Goal: Task Accomplishment & Management: Manage account settings

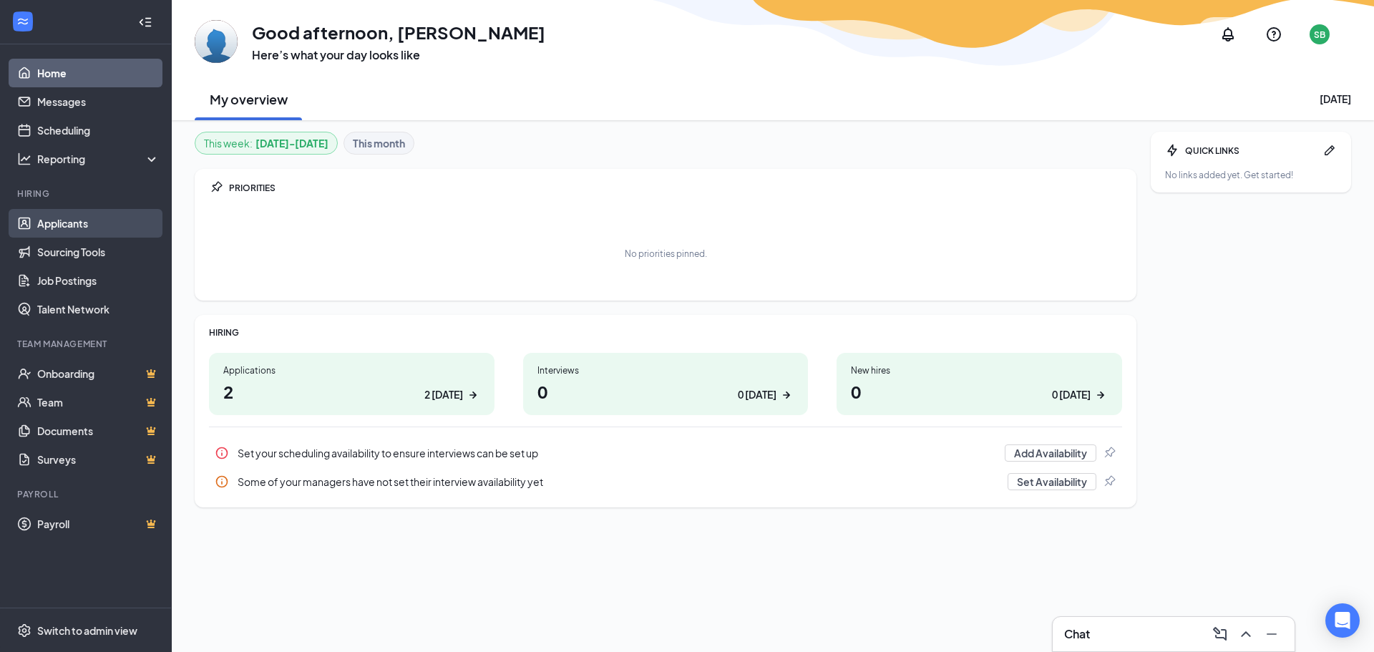
click at [76, 221] on link "Applicants" at bounding box center [98, 223] width 122 height 29
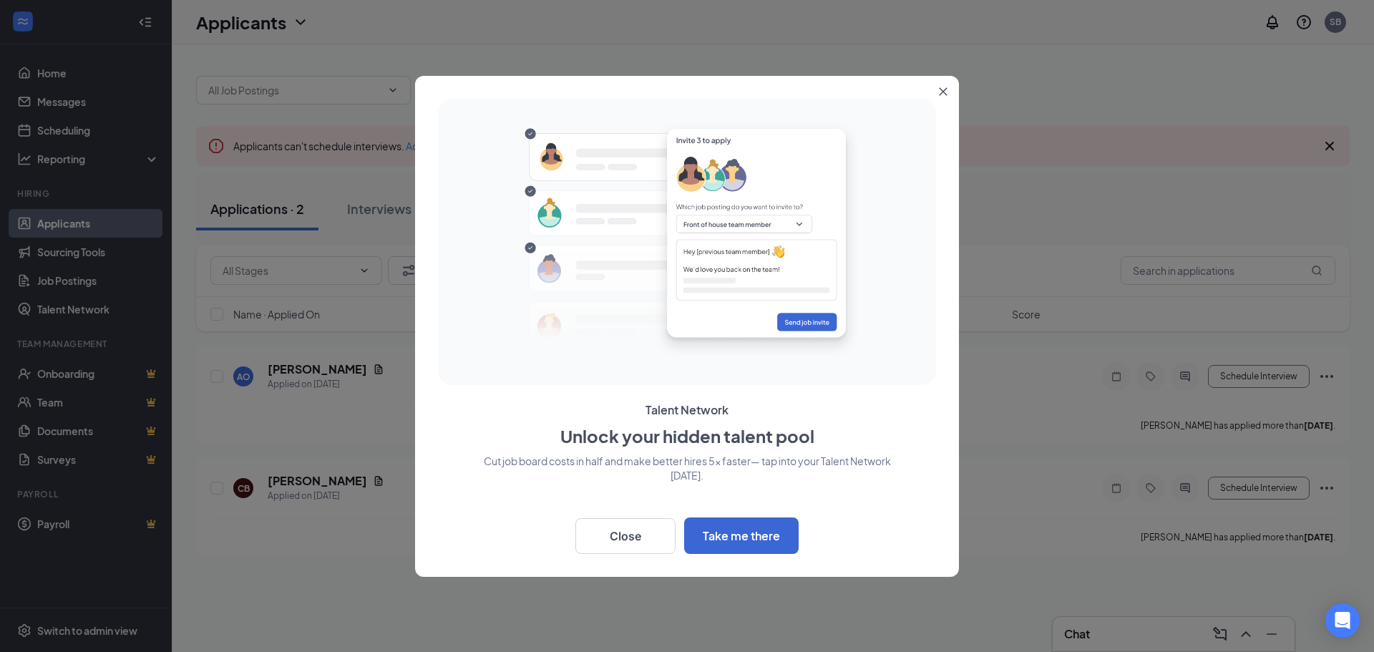
click at [952, 89] on button "Close" at bounding box center [946, 89] width 26 height 26
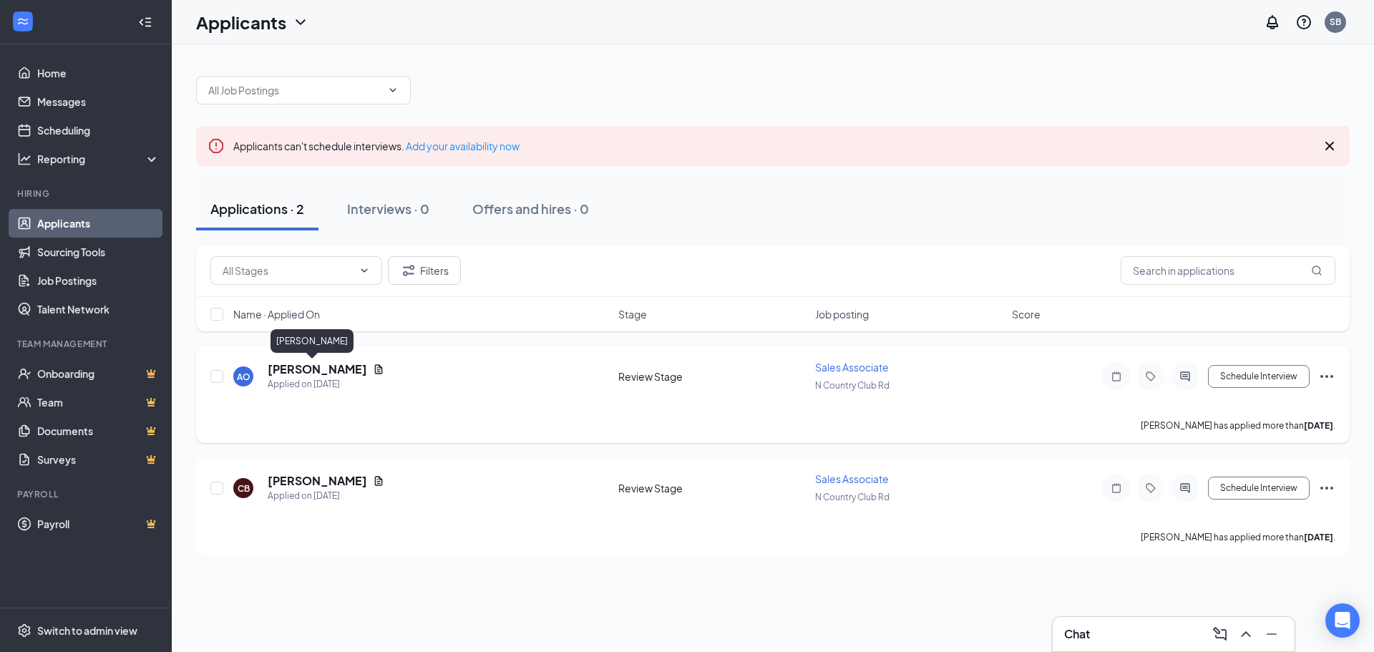
click at [288, 369] on h5 "Aidan Ossa" at bounding box center [317, 369] width 99 height 16
click at [288, 369] on div at bounding box center [687, 326] width 1374 height 652
click at [288, 369] on h5 "Aidan Ossa" at bounding box center [317, 369] width 99 height 16
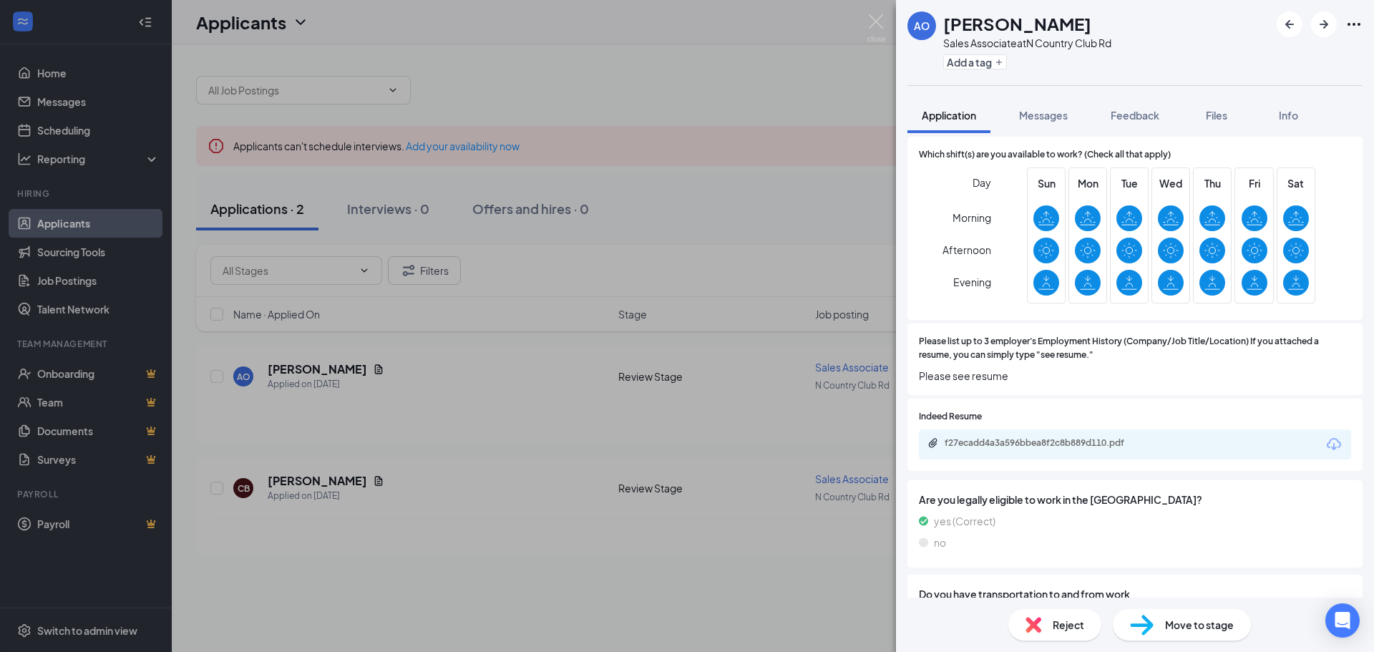
scroll to position [787, 0]
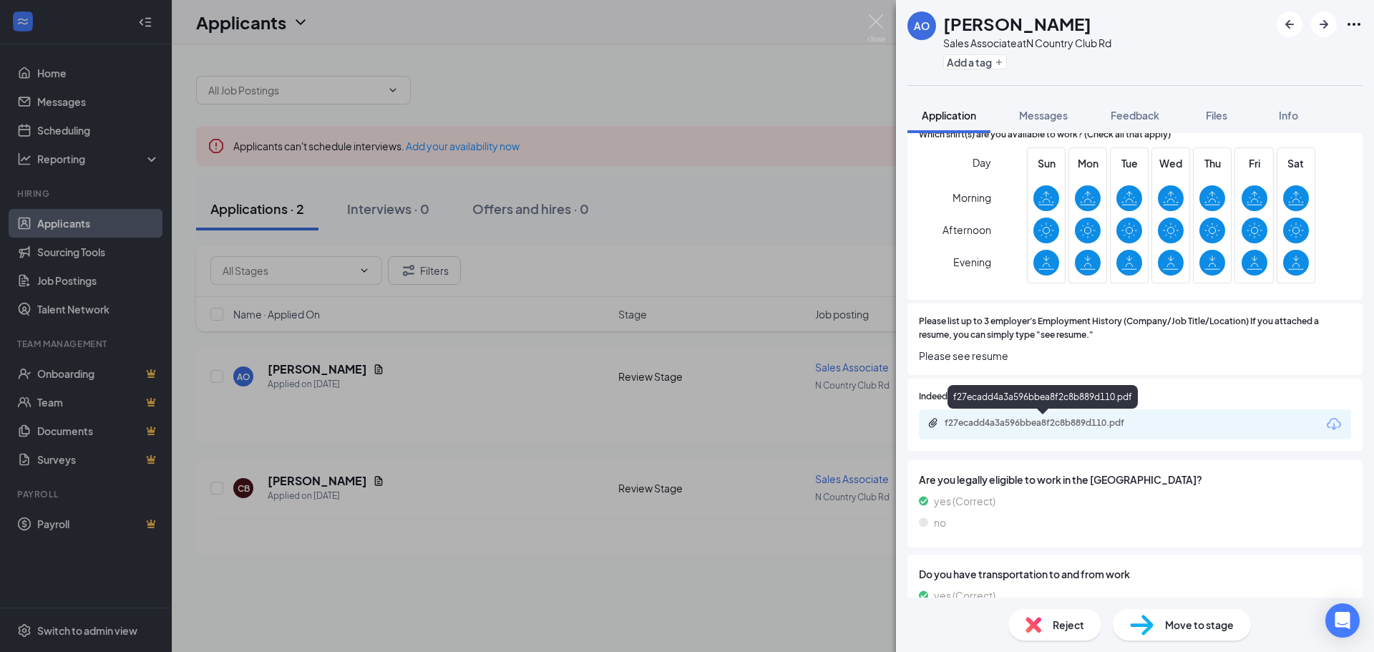
click at [1018, 431] on div "f27ecadd4a3a596bbea8f2c8b889d110.pdf" at bounding box center [1043, 424] width 232 height 14
click at [407, 435] on div "AO Aidan Ossa Sales Associate at N Country Club Rd Add a tag Application Messag…" at bounding box center [687, 326] width 1374 height 652
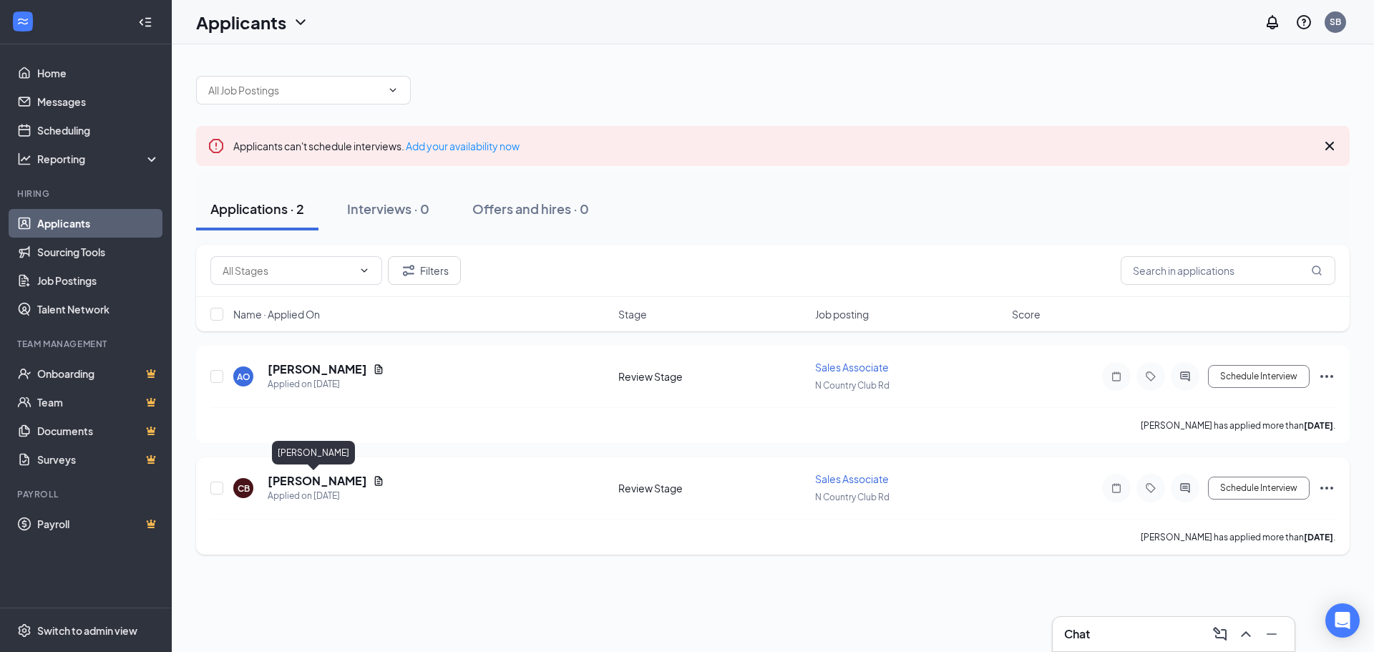
click at [303, 479] on h5 "[PERSON_NAME]" at bounding box center [317, 481] width 99 height 16
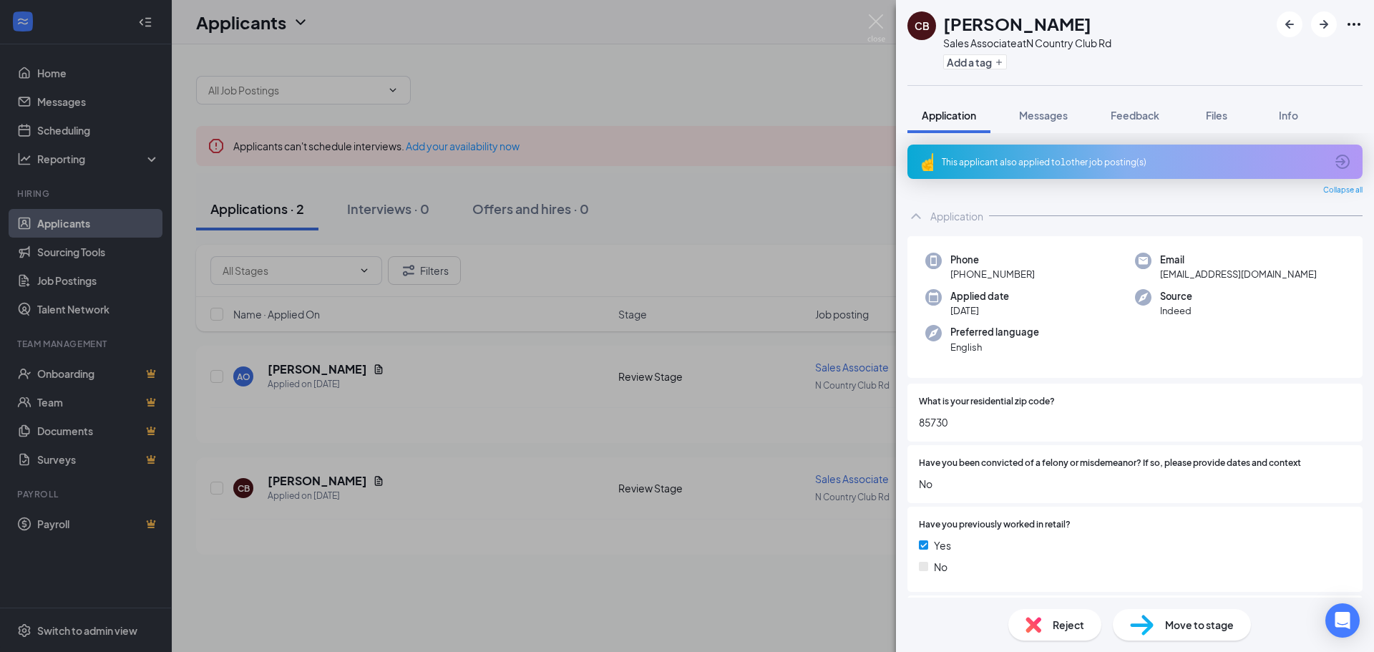
click at [516, 385] on div "CB Chase Brown Sales Associate at N Country Club Rd Add a tag Application Messa…" at bounding box center [687, 326] width 1374 height 652
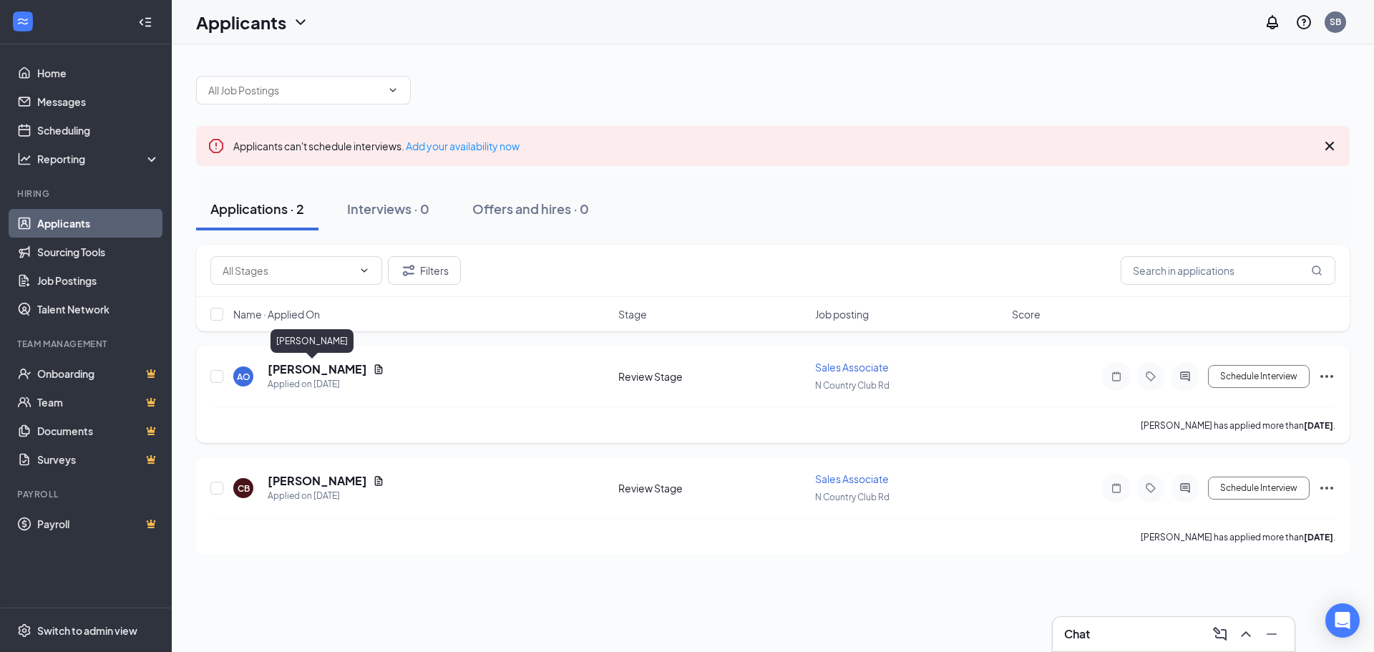
click at [278, 370] on h5 "Aidan Ossa" at bounding box center [317, 369] width 99 height 16
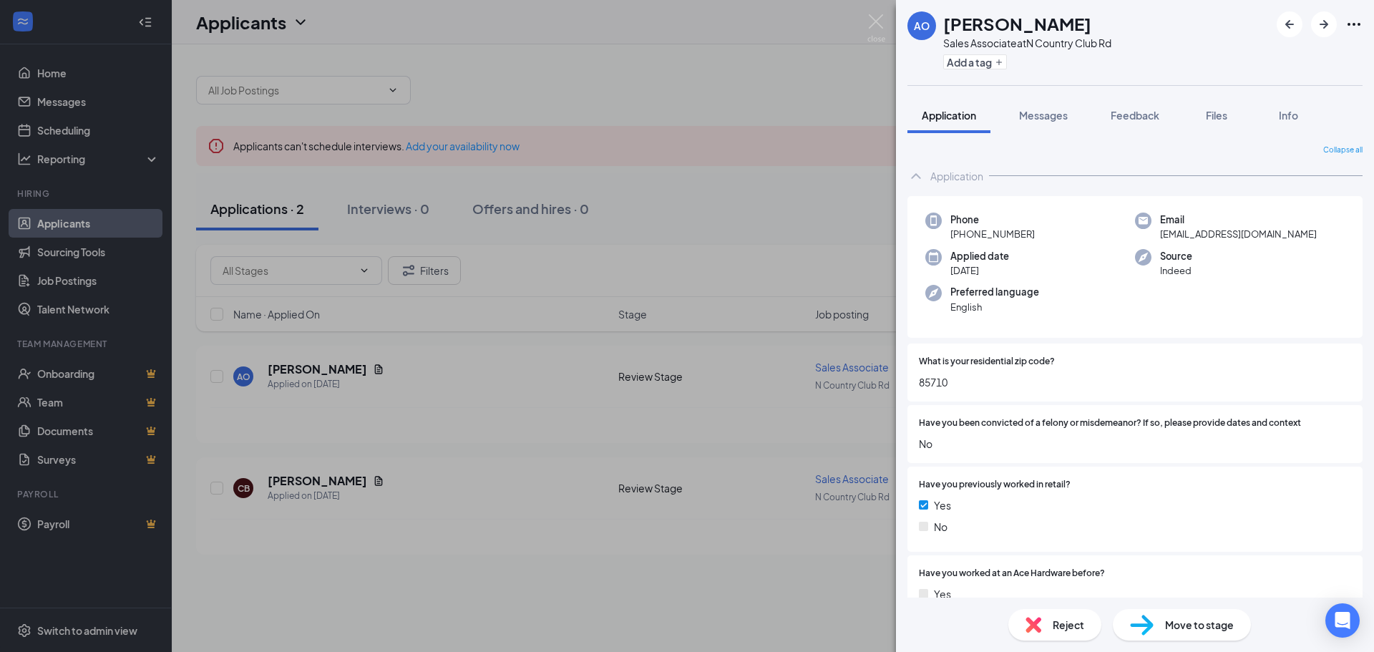
click at [1168, 620] on span "Move to stage" at bounding box center [1199, 625] width 69 height 16
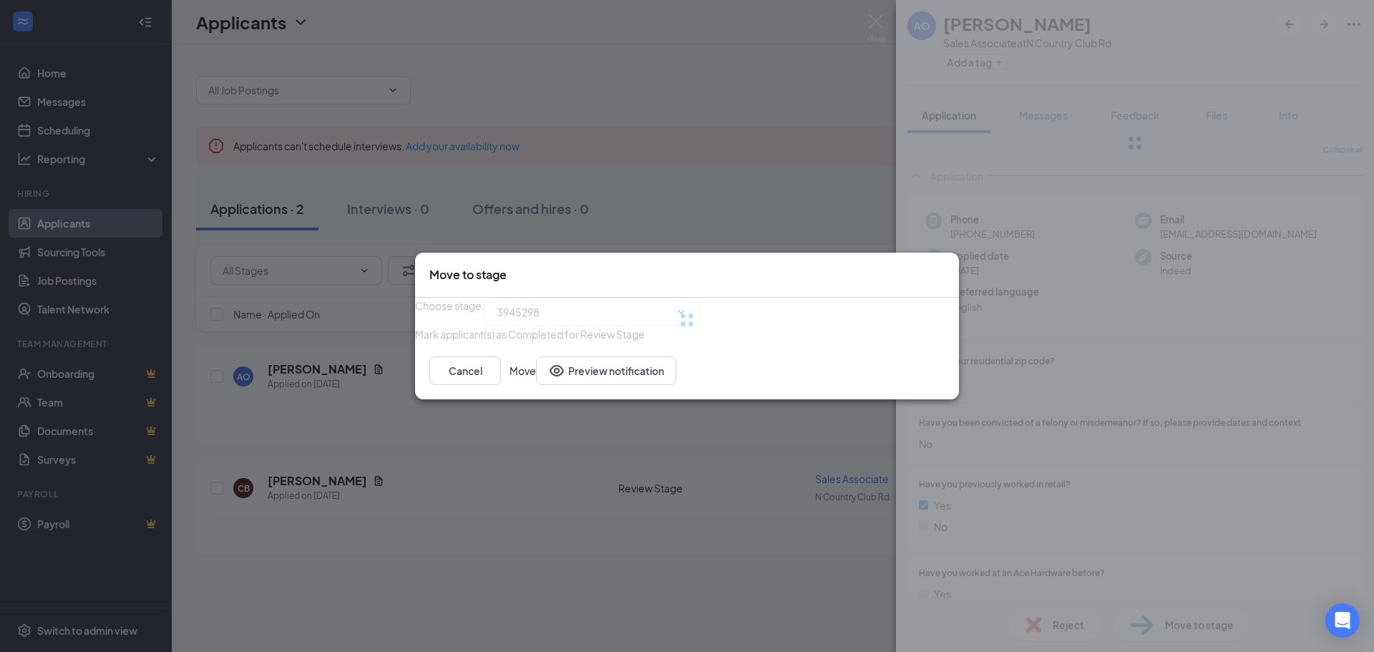
type input "Onsite Interview (next stage)"
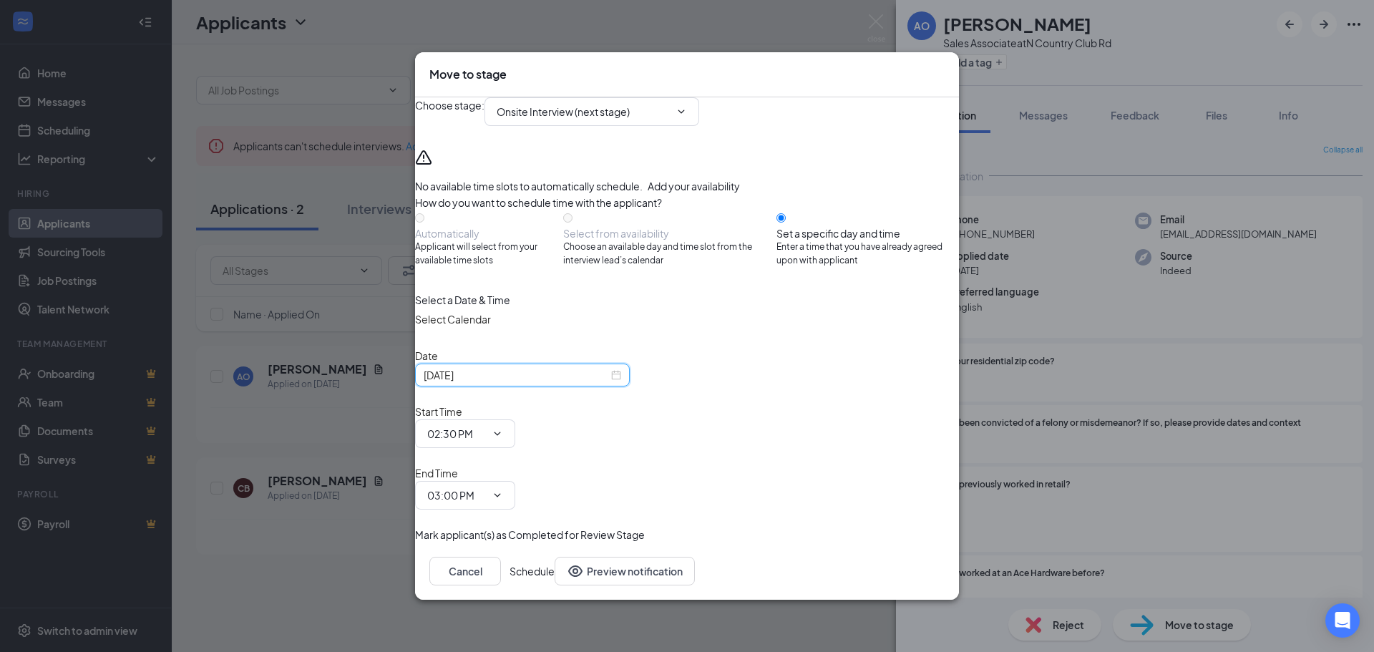
click at [575, 383] on input "[DATE]" at bounding box center [516, 375] width 185 height 16
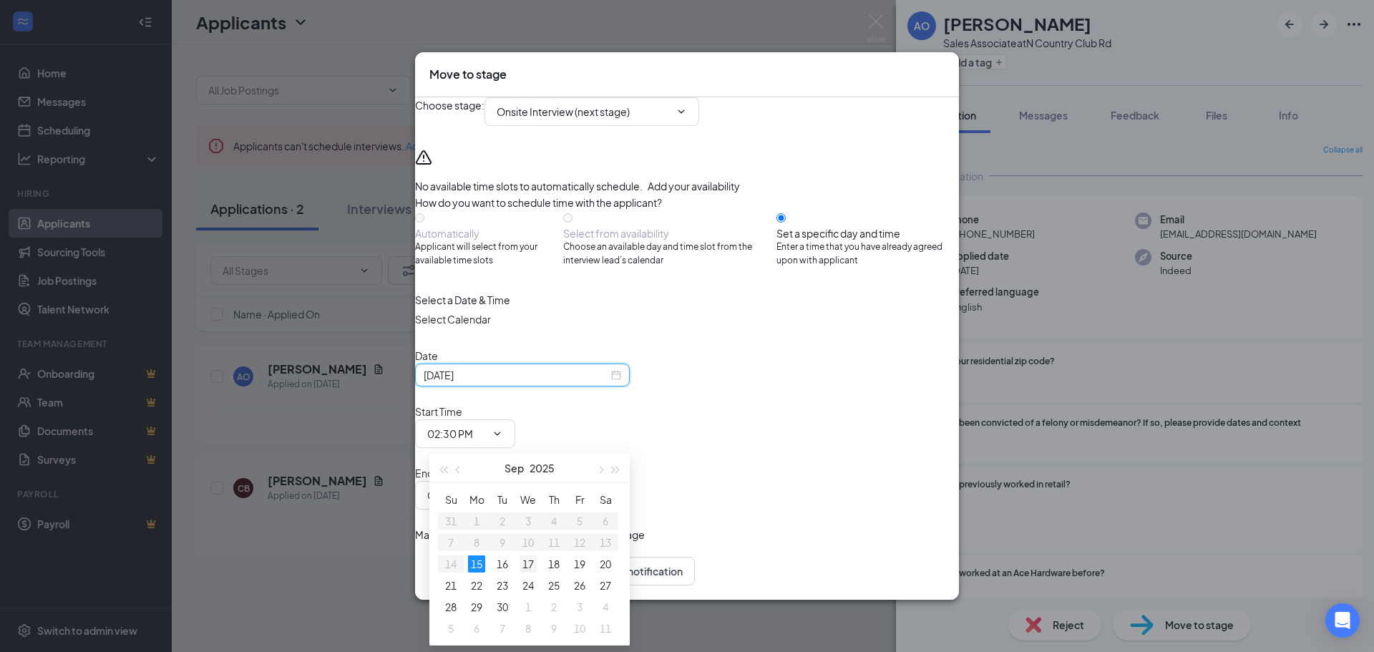
type input "Sep 17, 2025"
click at [525, 563] on div "17" at bounding box center [528, 563] width 17 height 17
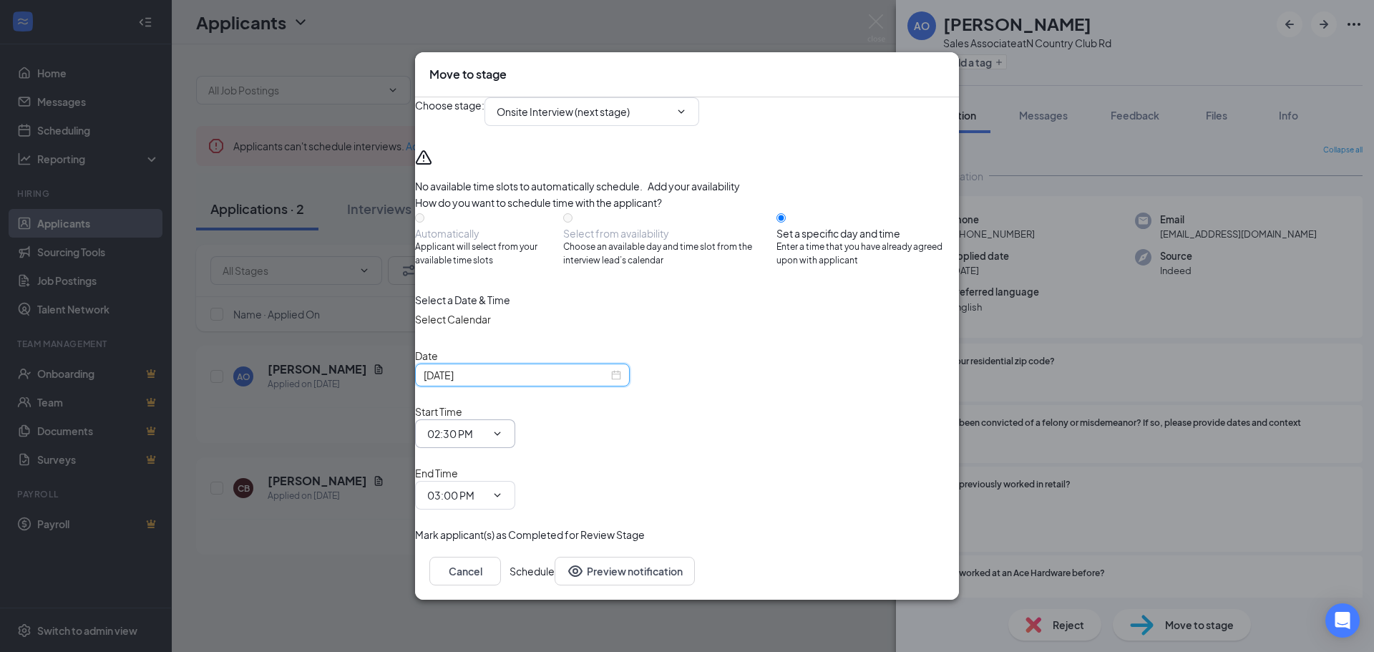
click at [501, 435] on icon "ChevronDown" at bounding box center [498, 434] width 6 height 4
click at [503, 438] on icon "ChevronDown" at bounding box center [497, 433] width 11 height 11
click at [486, 438] on input "02:30 PM" at bounding box center [456, 434] width 59 height 16
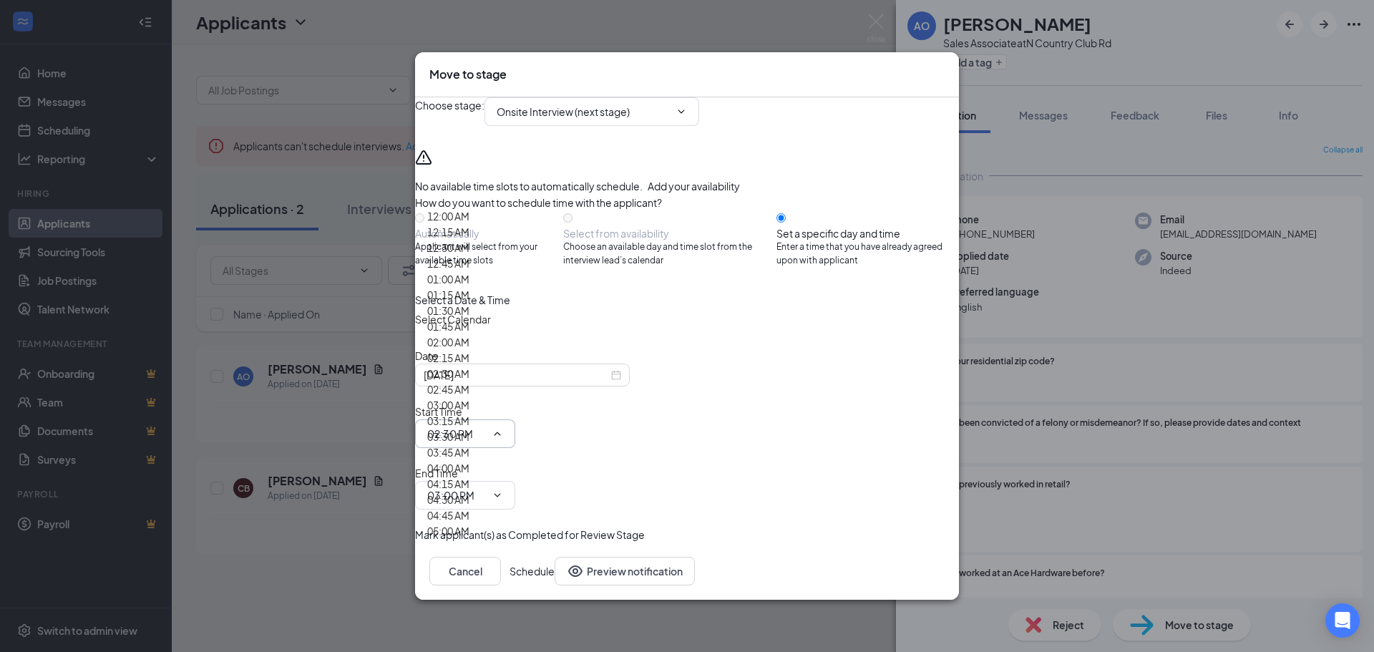
click at [469, 255] on div "12:30 AM" at bounding box center [448, 248] width 42 height 16
type input "12:30 AM"
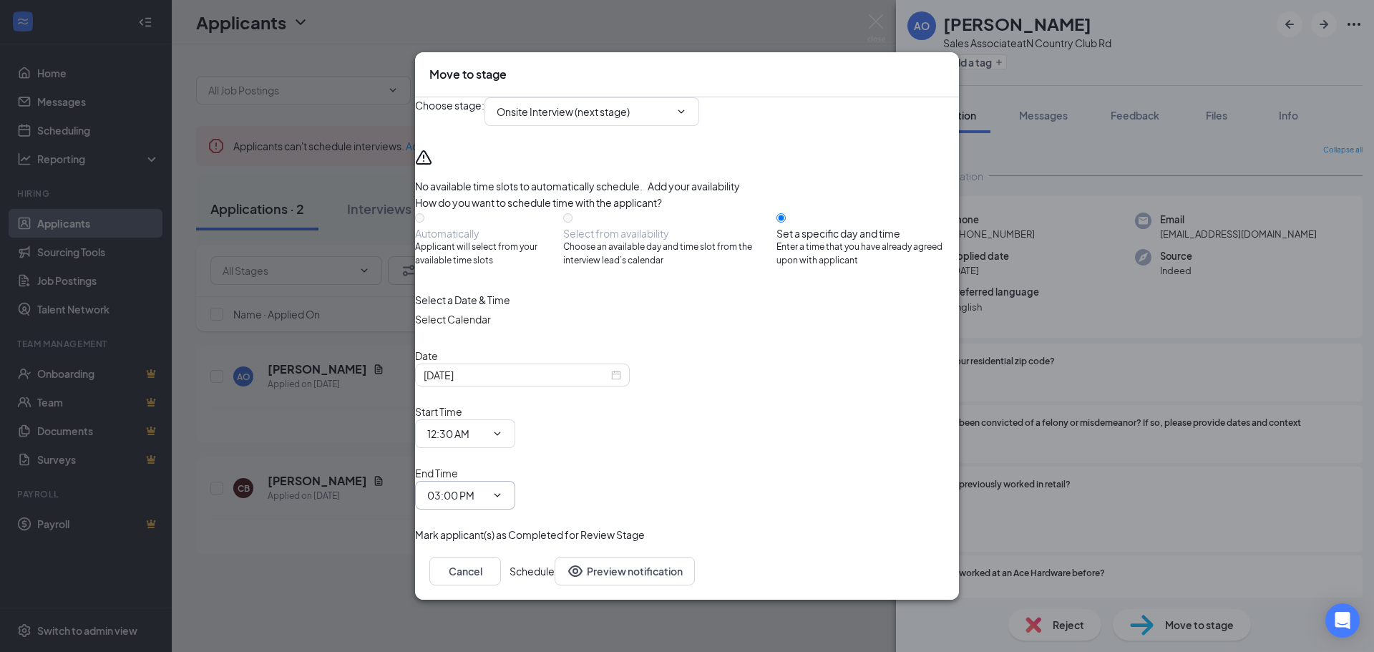
click at [486, 487] on input "03:00 PM" at bounding box center [456, 495] width 59 height 16
click at [469, 349] on div "01:00 AM" at bounding box center [448, 341] width 42 height 16
type input "01:00 AM"
click at [555, 557] on button "Schedule" at bounding box center [532, 571] width 45 height 29
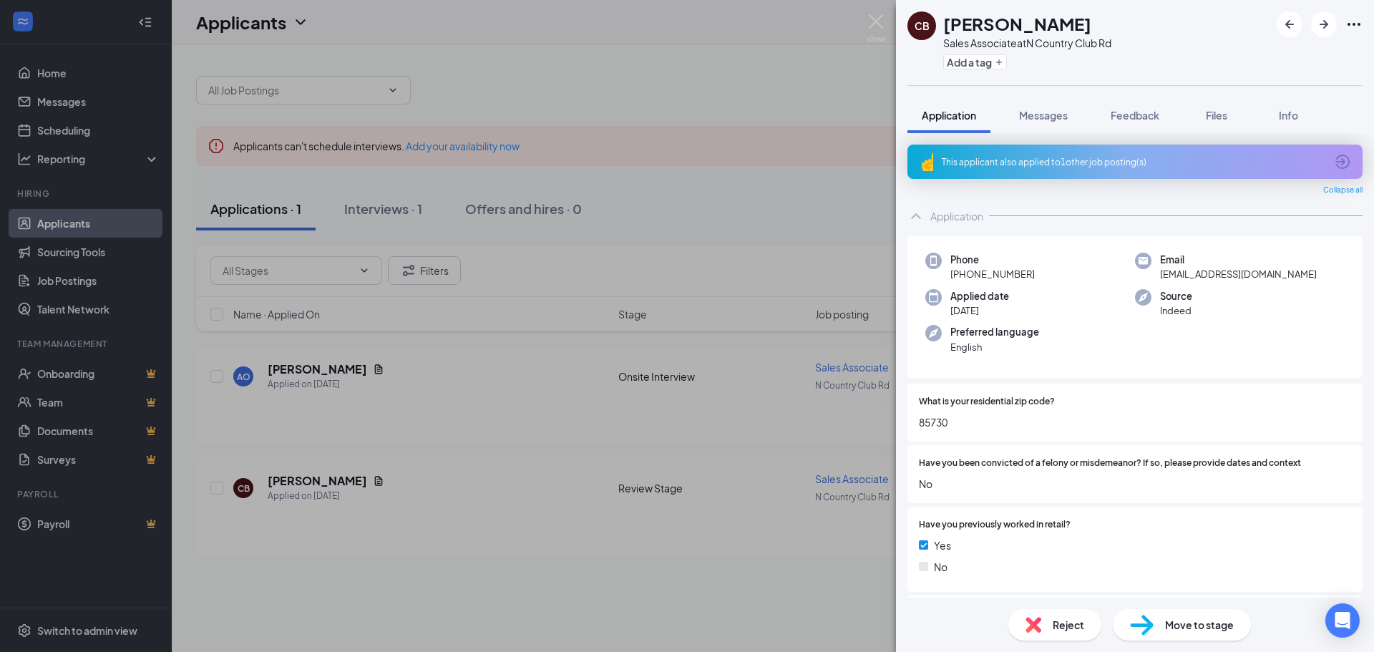
click at [327, 478] on div "CB Chase Brown Sales Associate at N Country Club Rd Add a tag Application Messa…" at bounding box center [687, 326] width 1374 height 652
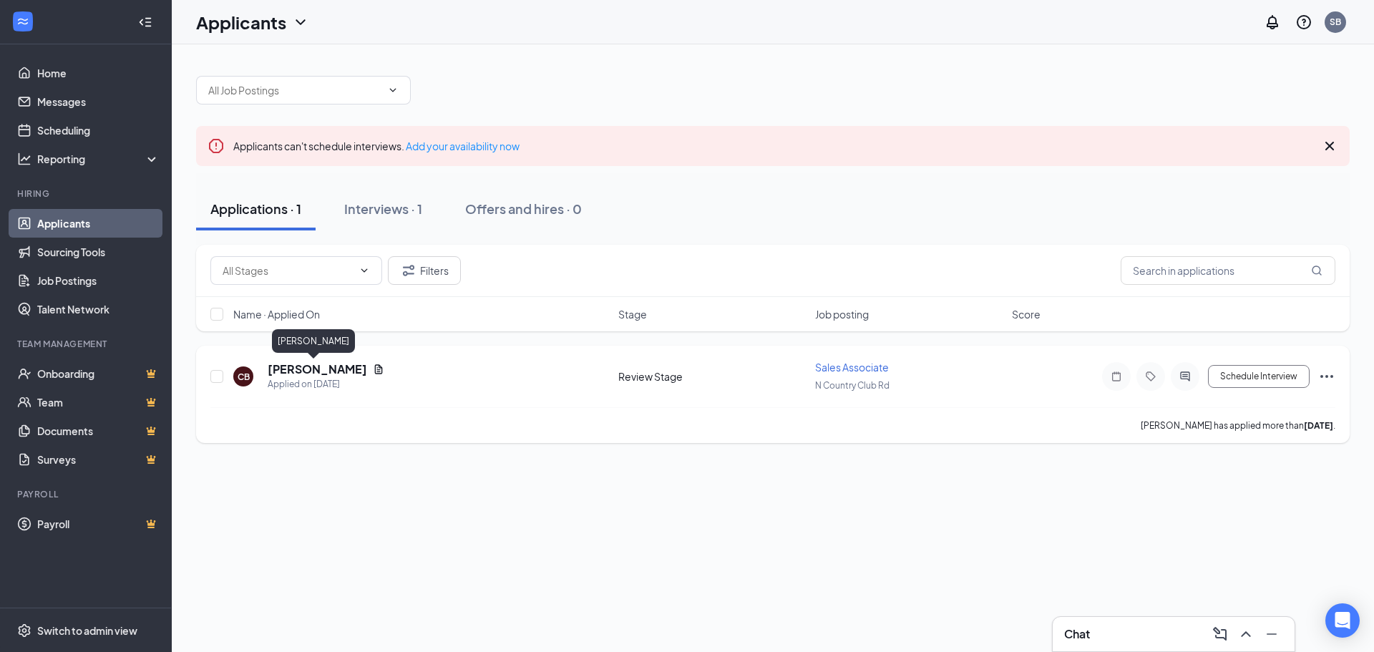
click at [326, 367] on h5 "[PERSON_NAME]" at bounding box center [317, 369] width 99 height 16
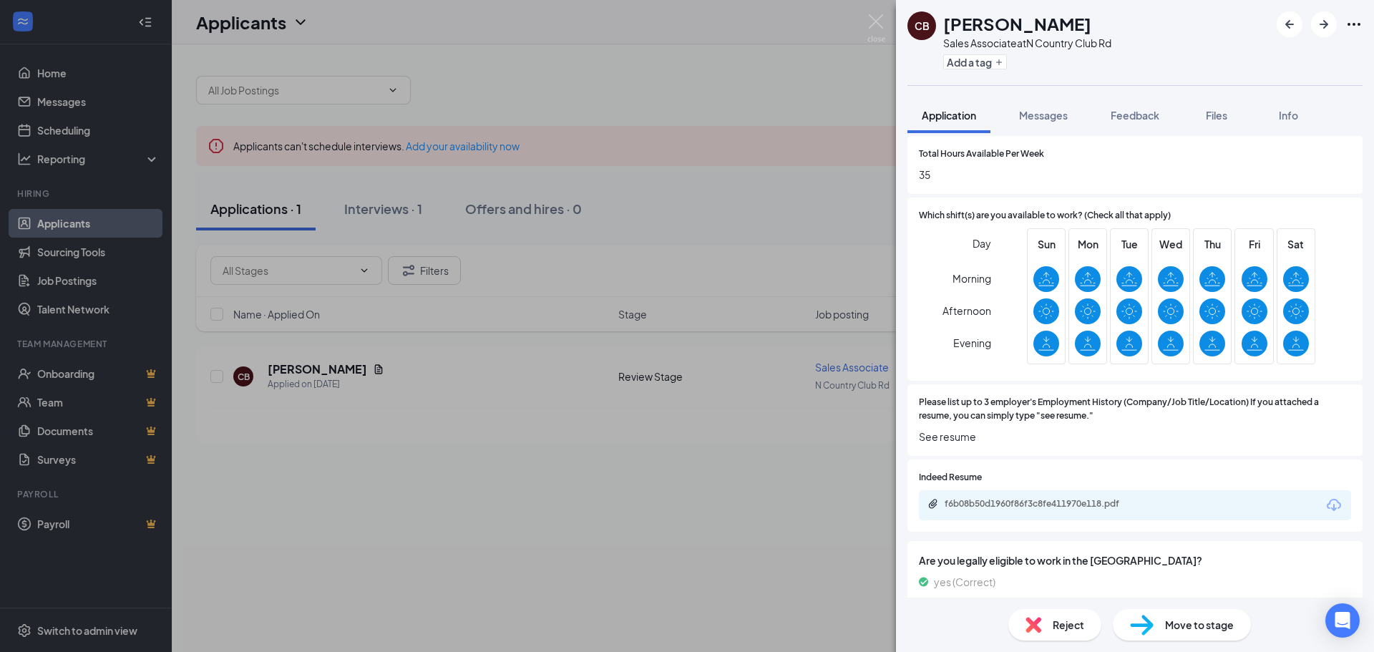
scroll to position [787, 0]
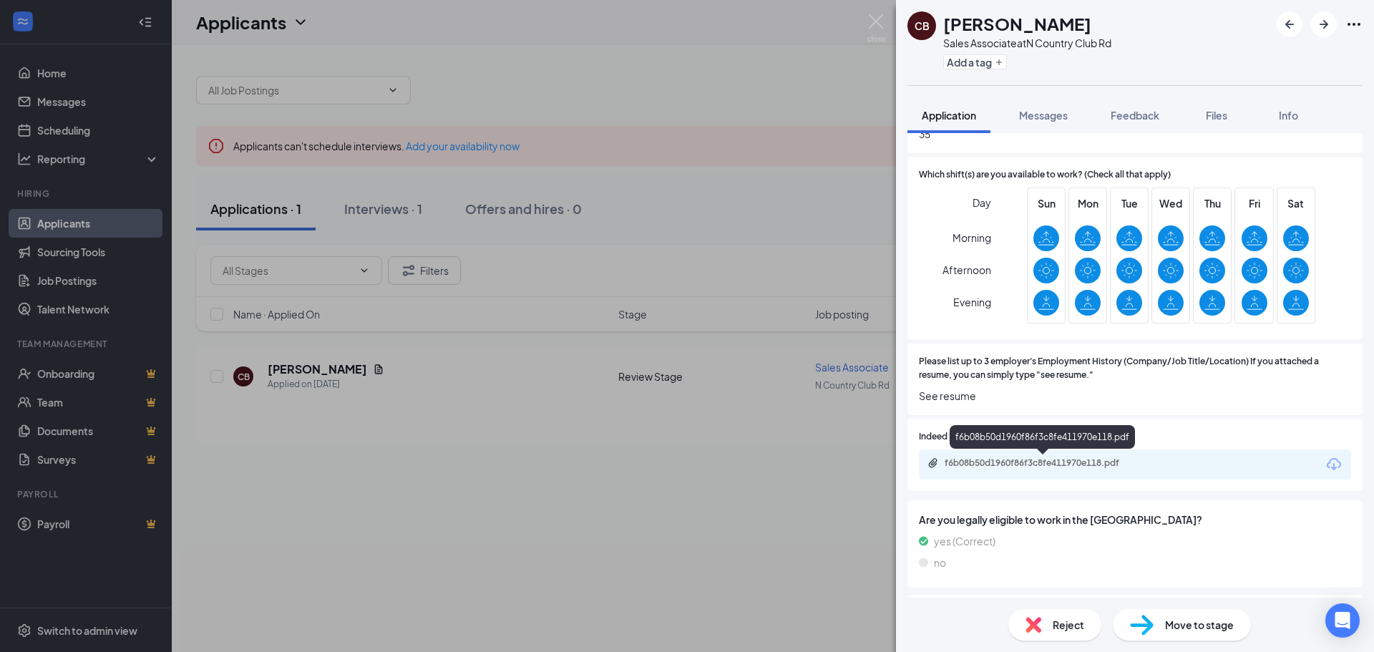
click at [1039, 466] on div "f6b08b50d1960f86f3c8fe411970e118.pdf" at bounding box center [1045, 462] width 200 height 11
click at [536, 504] on div "CB Chase Brown Sales Associate at N Country Club Rd Add a tag Application Messa…" at bounding box center [687, 326] width 1374 height 652
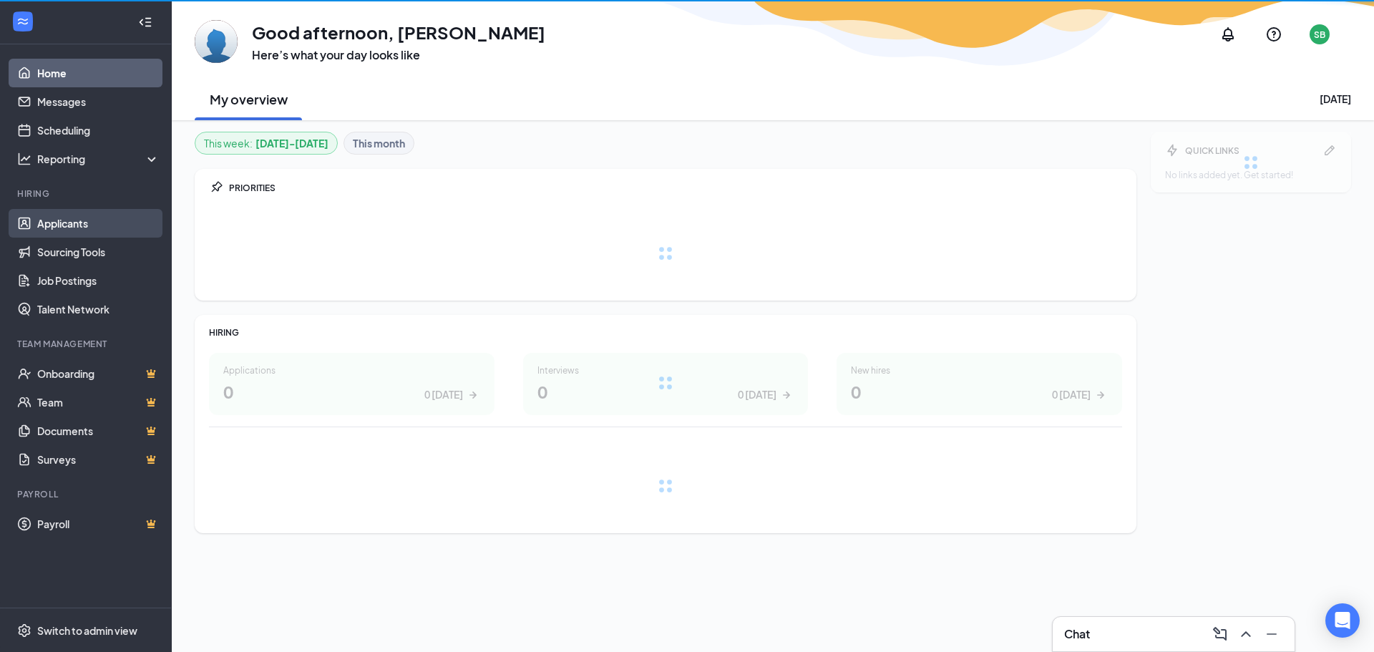
click at [82, 230] on link "Applicants" at bounding box center [98, 223] width 122 height 29
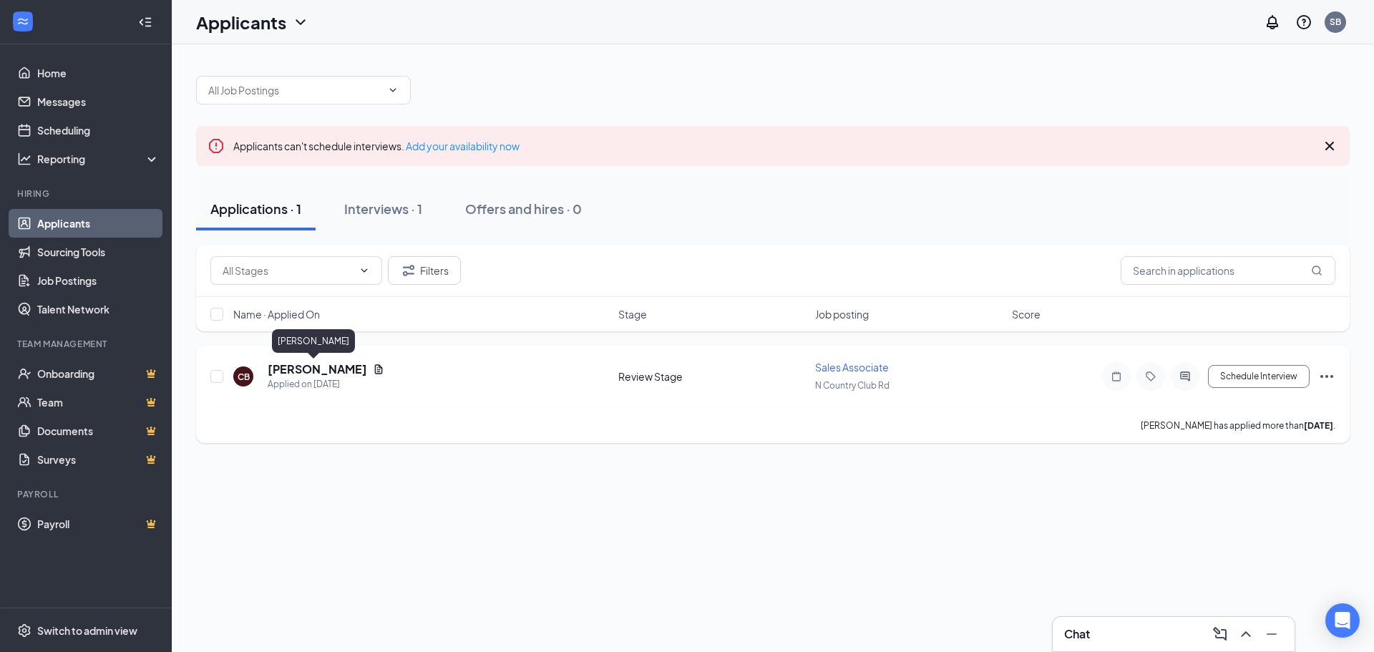
click at [313, 369] on h5 "[PERSON_NAME]" at bounding box center [317, 369] width 99 height 16
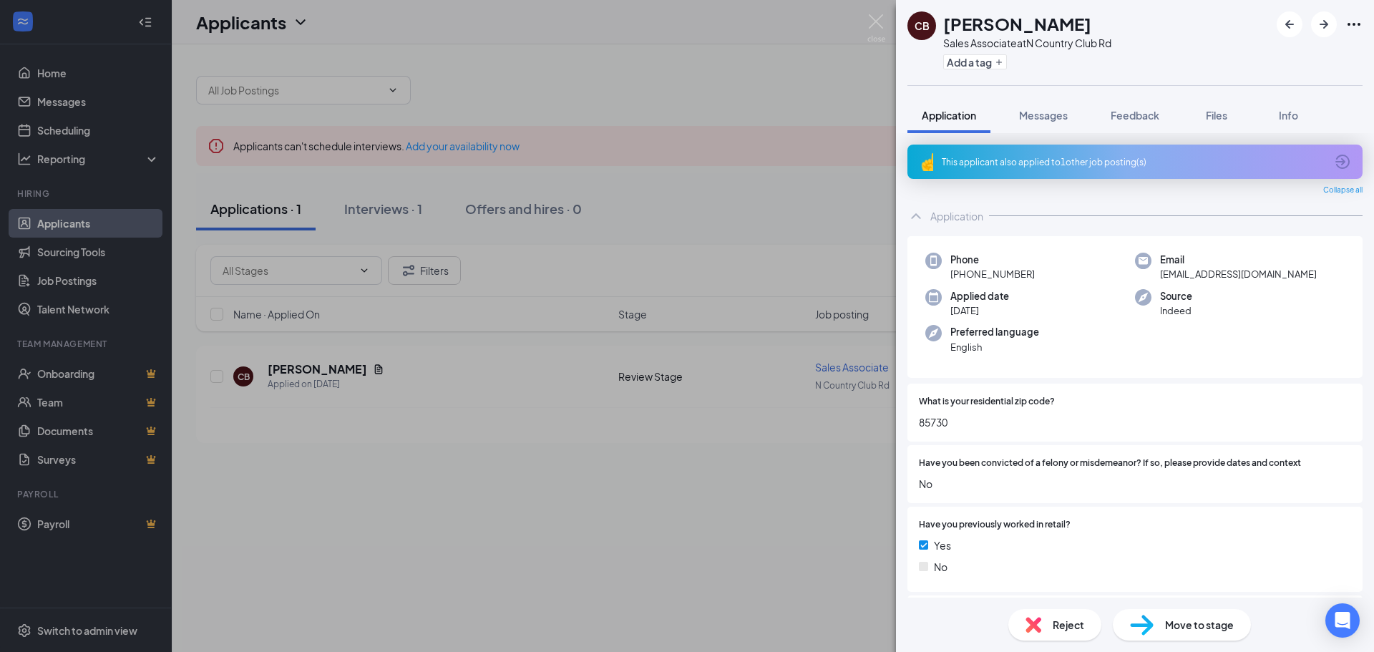
click at [1194, 628] on span "Move to stage" at bounding box center [1199, 625] width 69 height 16
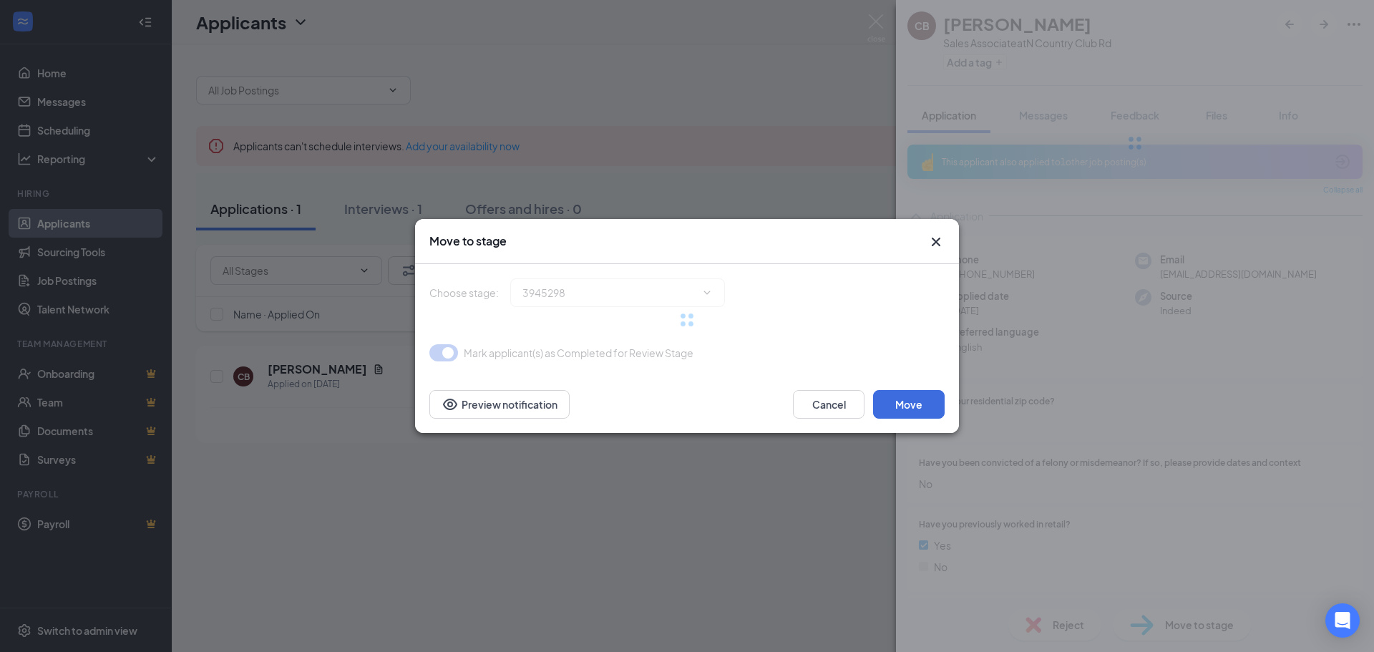
type input "Onsite Interview (next stage)"
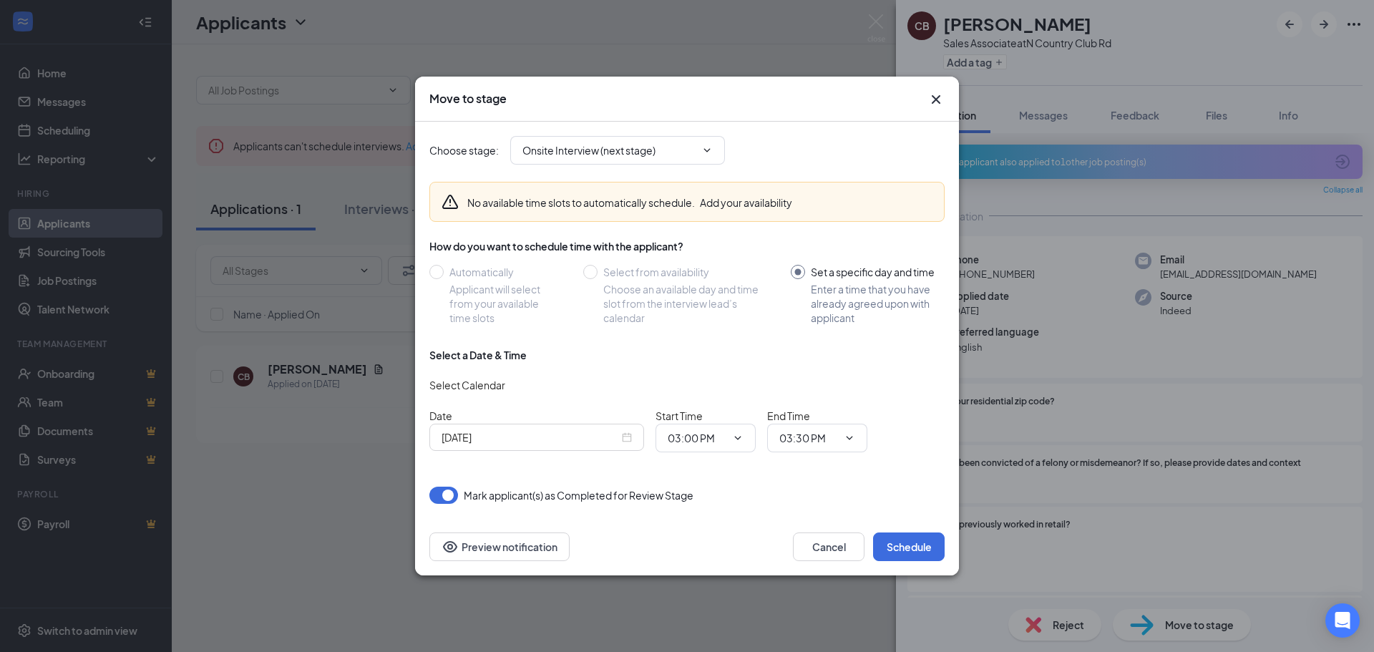
click at [628, 436] on div "[DATE]" at bounding box center [537, 437] width 190 height 16
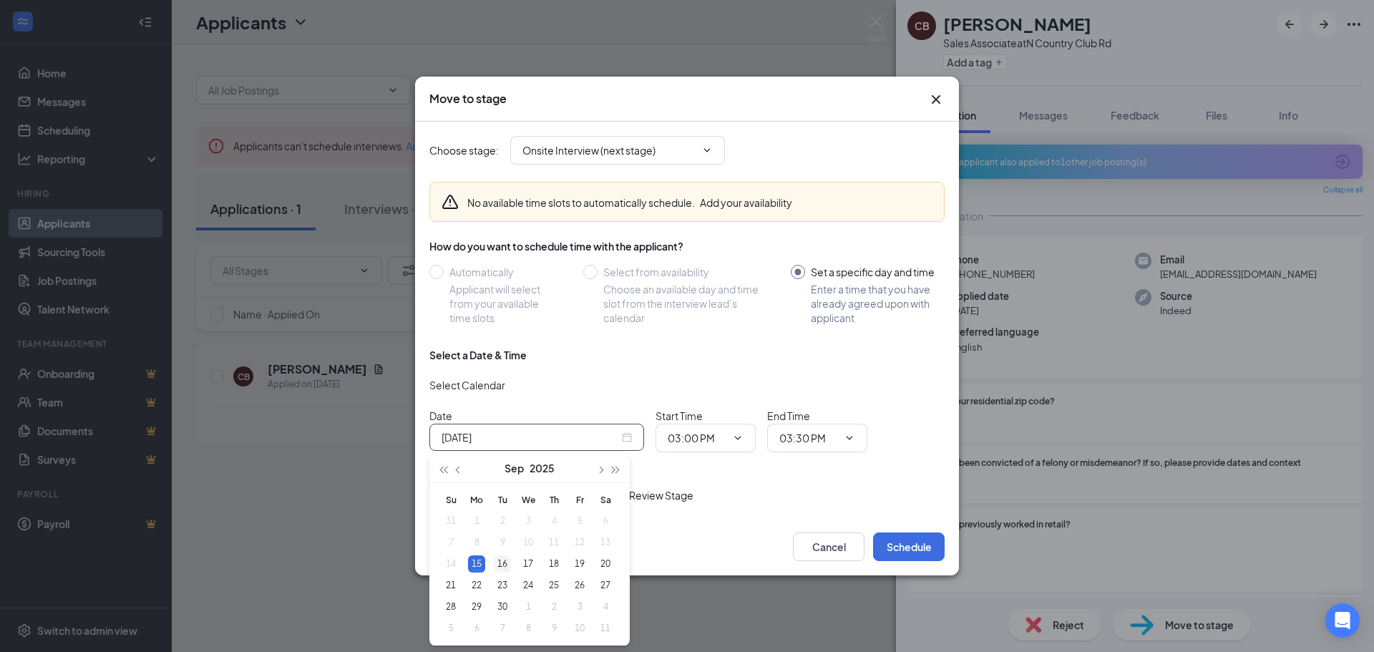
type input "[DATE]"
click at [499, 562] on div "16" at bounding box center [502, 563] width 17 height 17
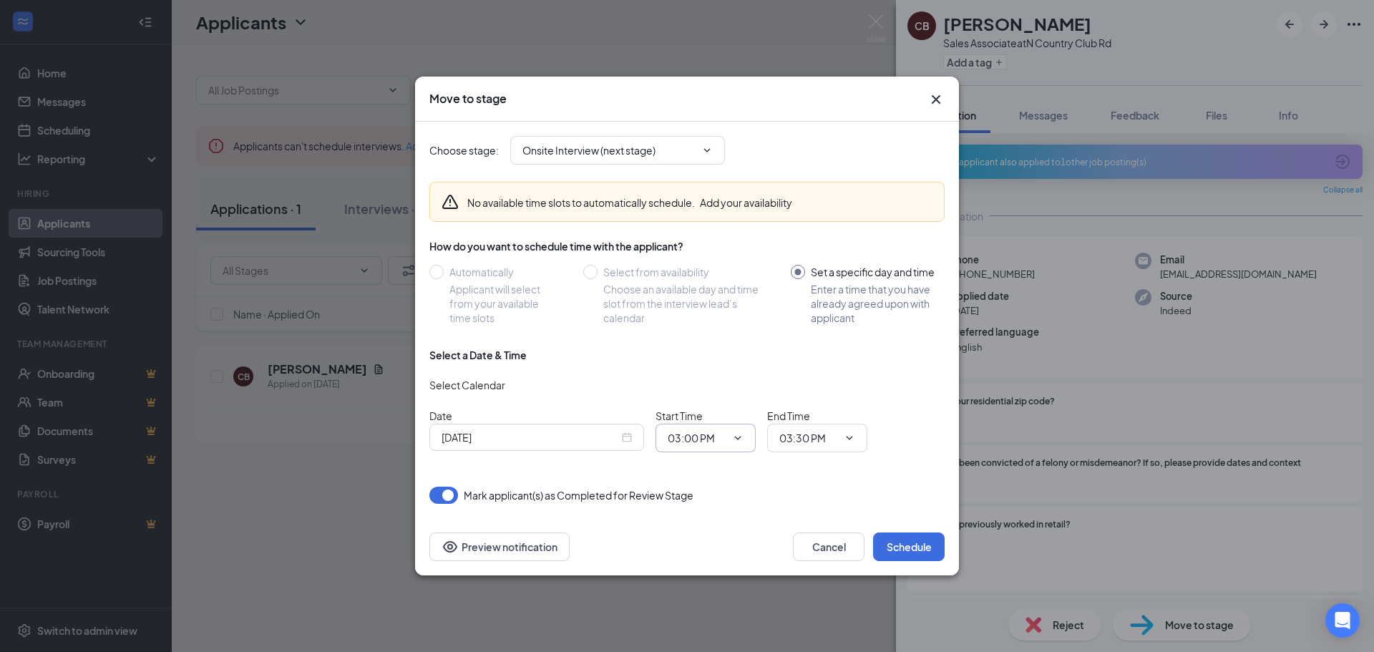
click at [700, 437] on input "03:00 PM" at bounding box center [697, 438] width 59 height 16
click at [693, 250] on div "11:00 AM" at bounding box center [700, 246] width 42 height 16
type input "11:00 AM"
click at [815, 440] on input "03:30 PM" at bounding box center [808, 438] width 59 height 16
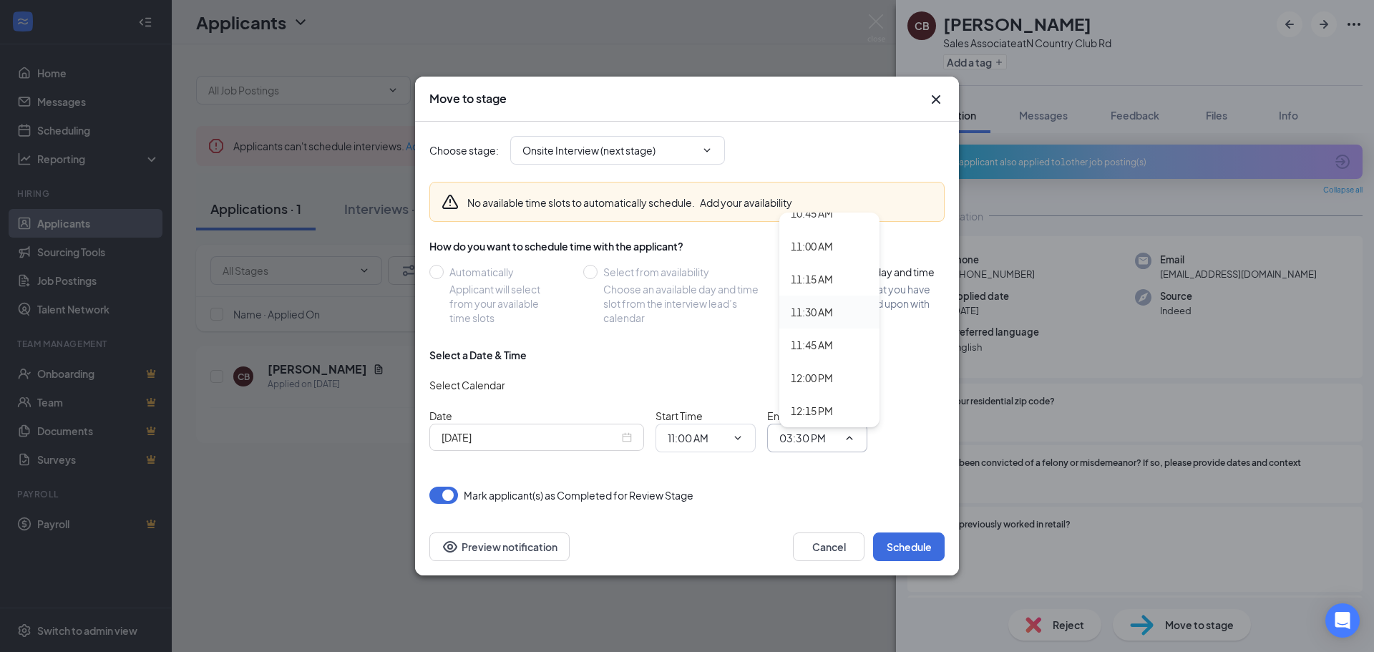
click at [813, 317] on div "11:30 AM" at bounding box center [812, 312] width 42 height 16
type input "11:30 AM"
click at [903, 552] on button "Schedule" at bounding box center [909, 546] width 72 height 29
